Goal: Task Accomplishment & Management: Manage account settings

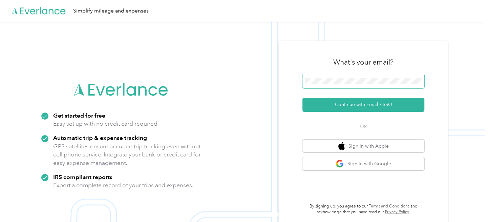
click at [375, 76] on span at bounding box center [363, 81] width 122 height 14
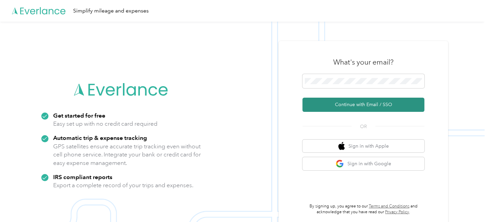
click at [360, 104] on button "Continue with Email / SSO" at bounding box center [363, 105] width 122 height 14
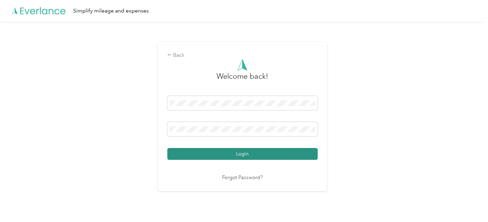
click at [258, 156] on button "Login" at bounding box center [242, 154] width 150 height 12
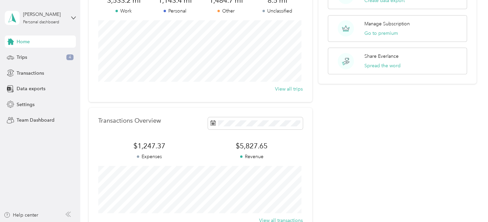
scroll to position [135, 0]
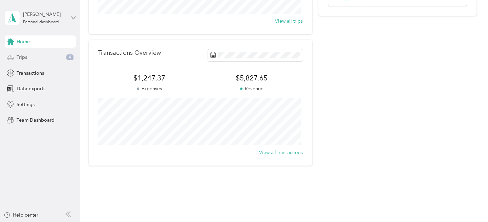
click at [23, 57] on span "Trips" at bounding box center [22, 57] width 10 height 7
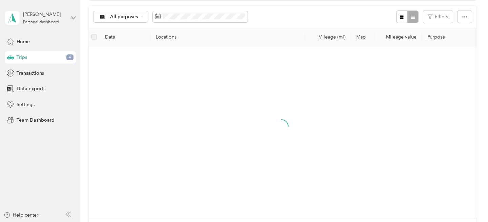
scroll to position [135, 0]
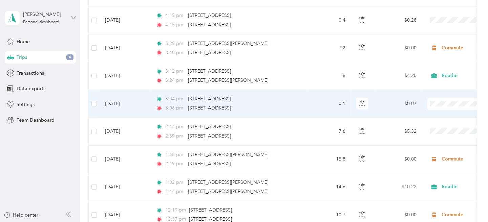
click at [431, 129] on li "Personal" at bounding box center [446, 126] width 84 height 12
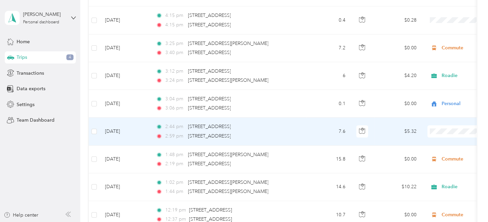
click at [431, 48] on li "Personal" at bounding box center [446, 47] width 84 height 12
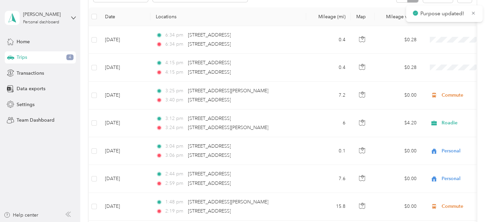
scroll to position [34, 0]
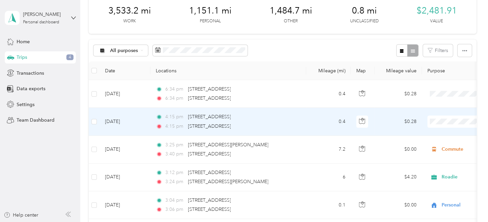
click at [428, 36] on span "Personal" at bounding box center [451, 37] width 63 height 7
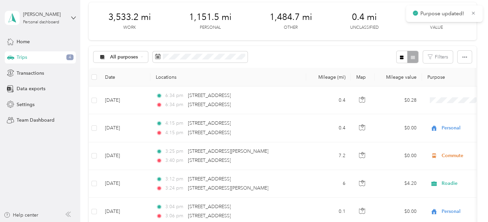
scroll to position [0, 0]
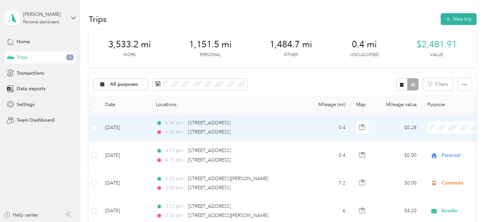
click at [433, 43] on span "Personal" at bounding box center [451, 43] width 63 height 7
click at [42, 72] on span "Transactions" at bounding box center [30, 73] width 27 height 7
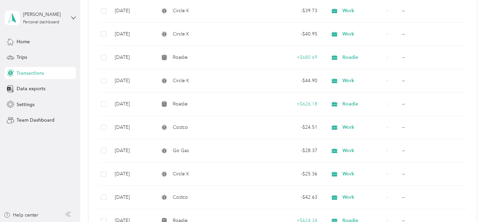
scroll to position [237, 0]
click at [74, 17] on icon at bounding box center [73, 18] width 5 height 5
click at [33, 54] on div "Log out" at bounding box center [23, 55] width 26 height 7
